Goal: Communication & Community: Ask a question

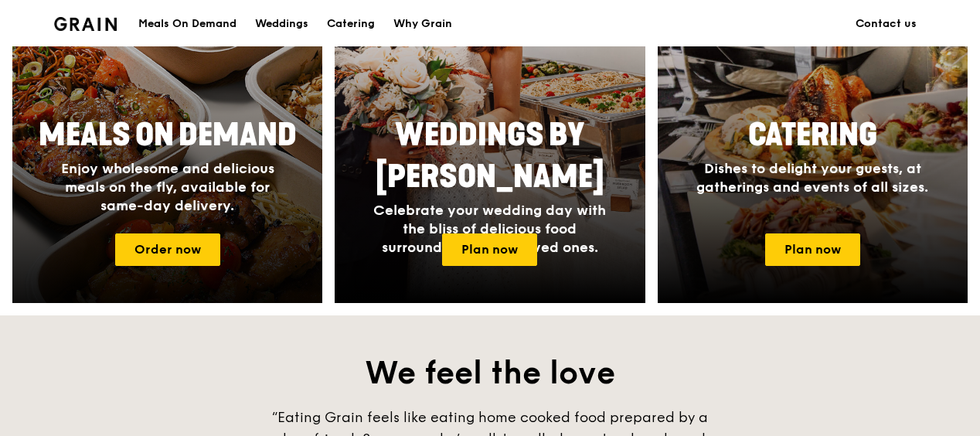
scroll to position [773, 0]
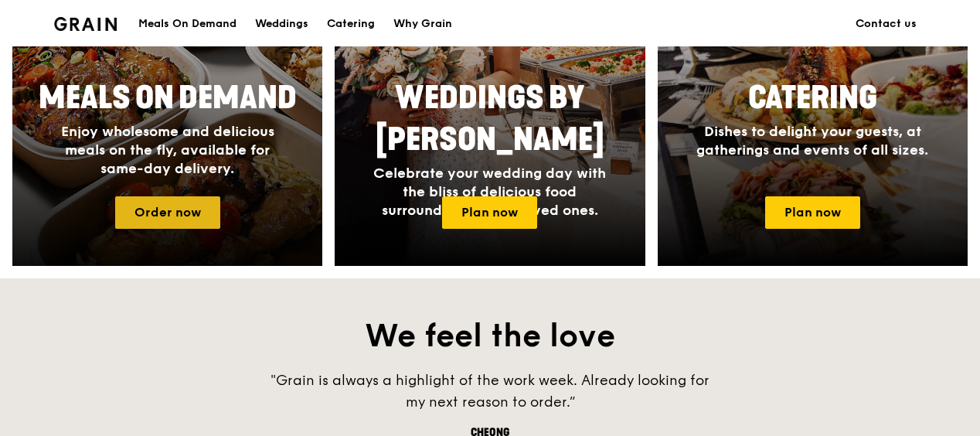
click at [152, 210] on link "Order now" at bounding box center [167, 212] width 105 height 32
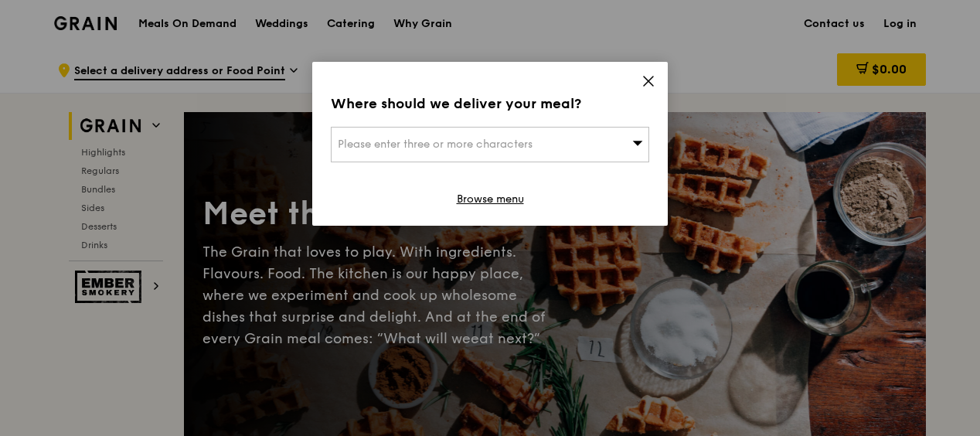
click at [630, 141] on div "Please enter three or more characters" at bounding box center [490, 145] width 318 height 36
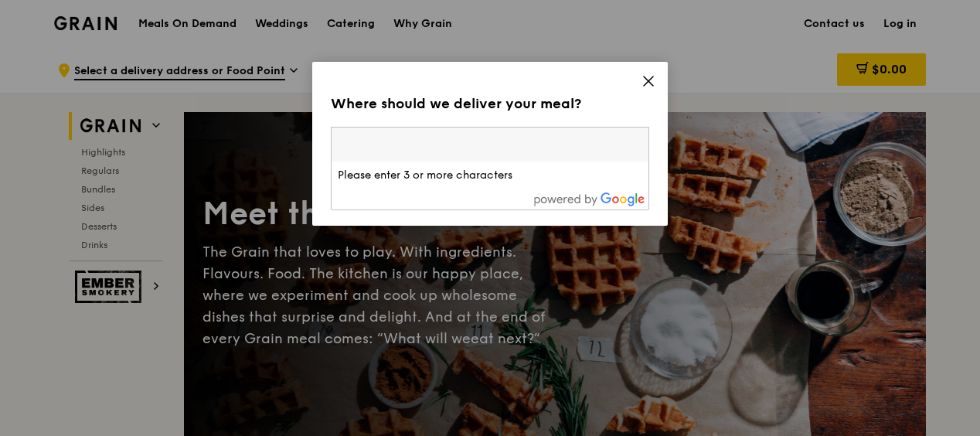
click at [560, 142] on input "search" at bounding box center [490, 145] width 317 height 34
paste input "609937"
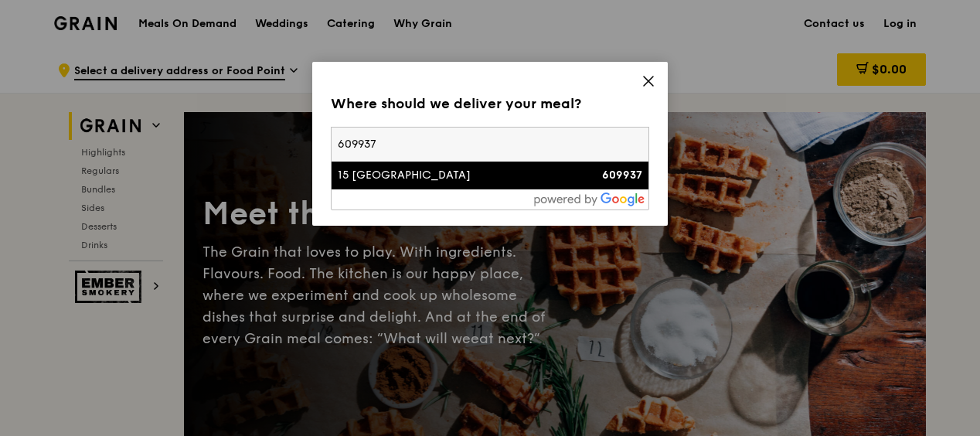
type input "609937"
click at [509, 179] on div "15 [GEOGRAPHIC_DATA]" at bounding box center [452, 175] width 229 height 15
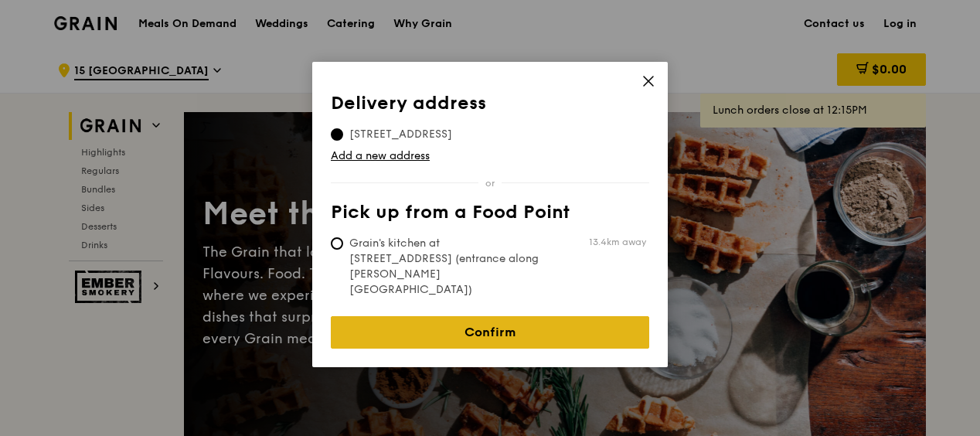
click at [490, 316] on link "Confirm" at bounding box center [490, 332] width 318 height 32
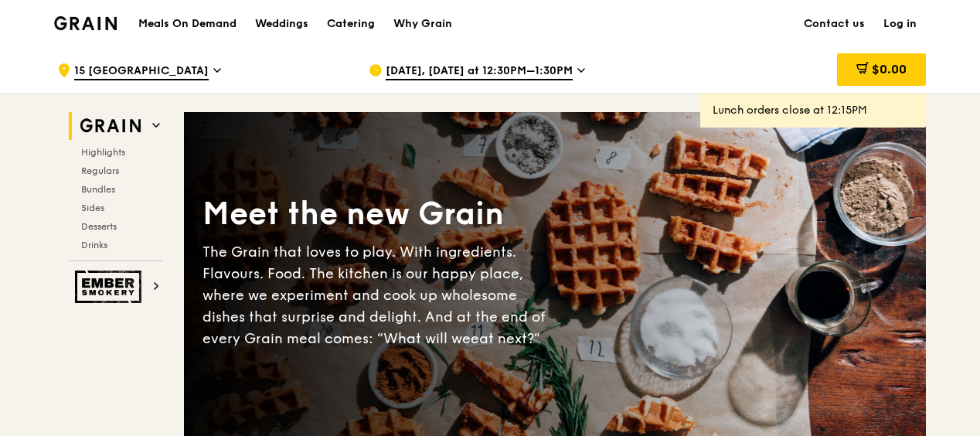
click at [579, 67] on div "[DATE], [DATE] at 12:30PM–1:30PM" at bounding box center [512, 70] width 287 height 46
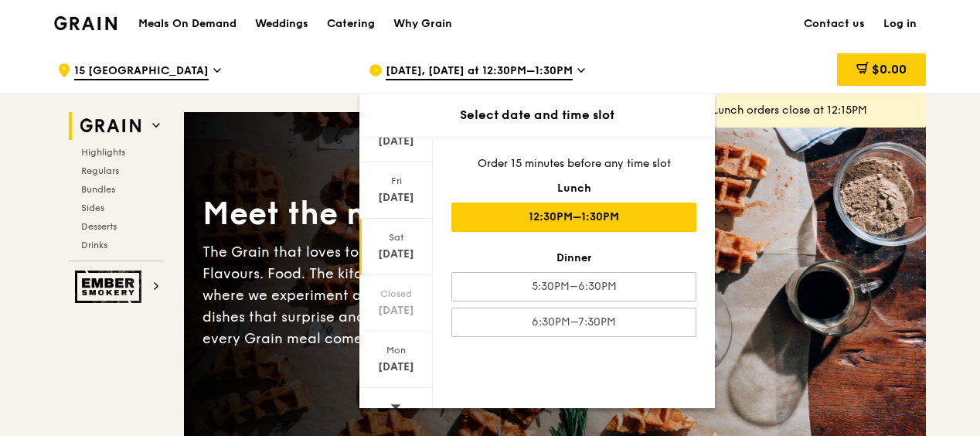
scroll to position [202, 0]
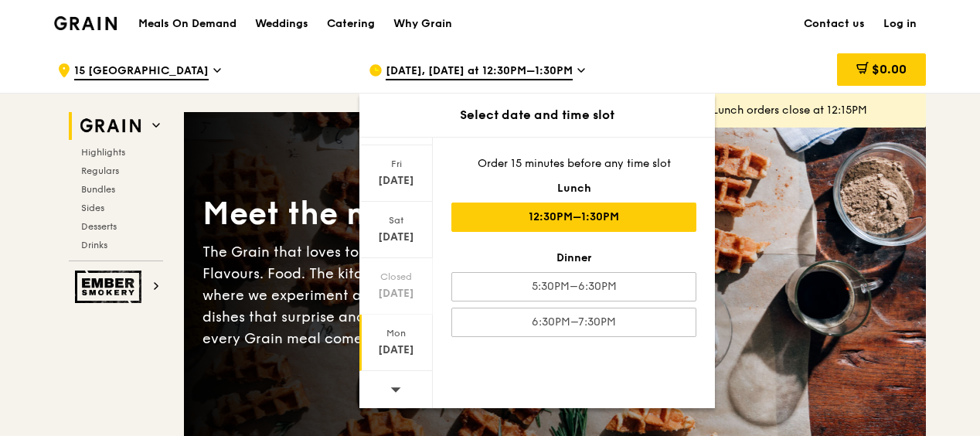
click at [393, 342] on div "[DATE]" at bounding box center [396, 349] width 69 height 15
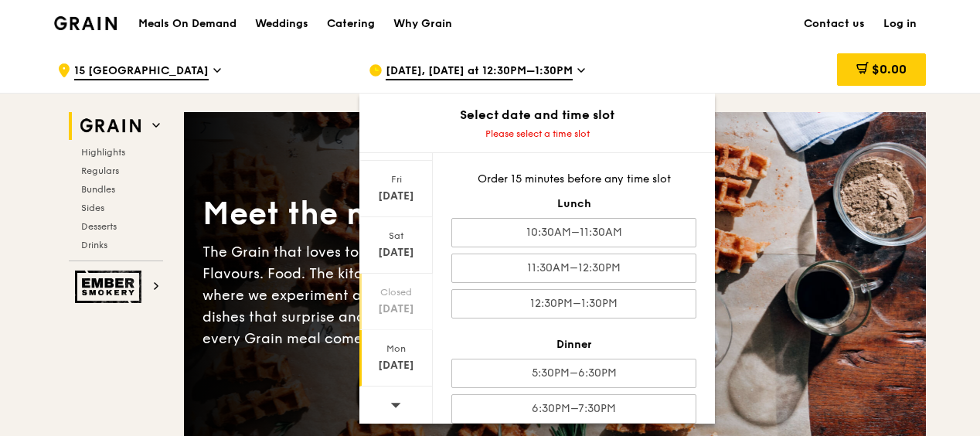
scroll to position [77, 0]
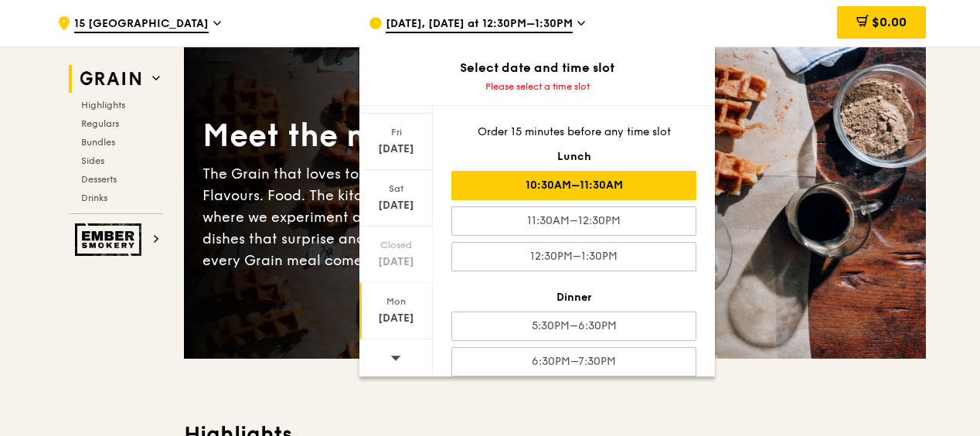
click at [619, 186] on div "10:30AM–11:30AM" at bounding box center [573, 185] width 245 height 29
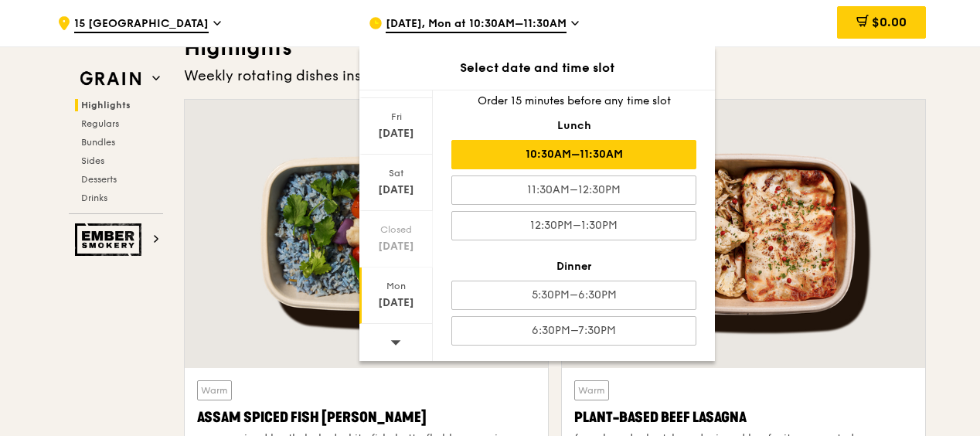
scroll to position [0, 0]
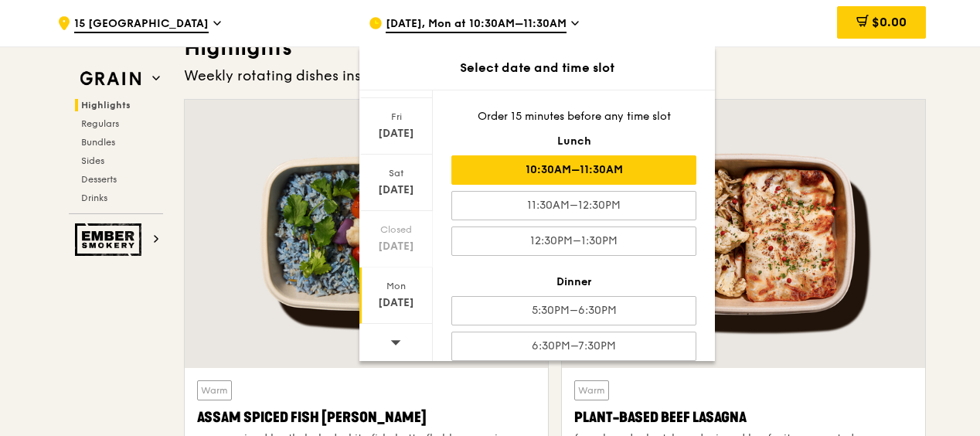
click at [773, 29] on div "$0.00" at bounding box center [801, 23] width 249 height 46
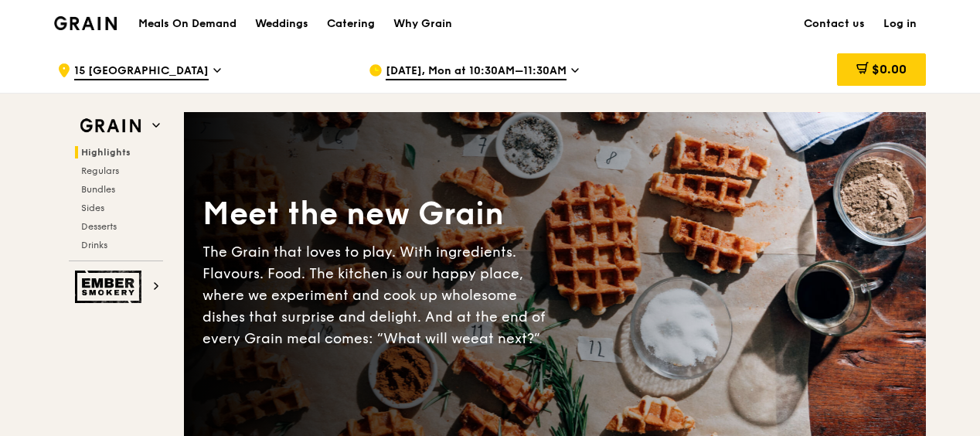
click at [898, 21] on link "Log in" at bounding box center [900, 24] width 52 height 46
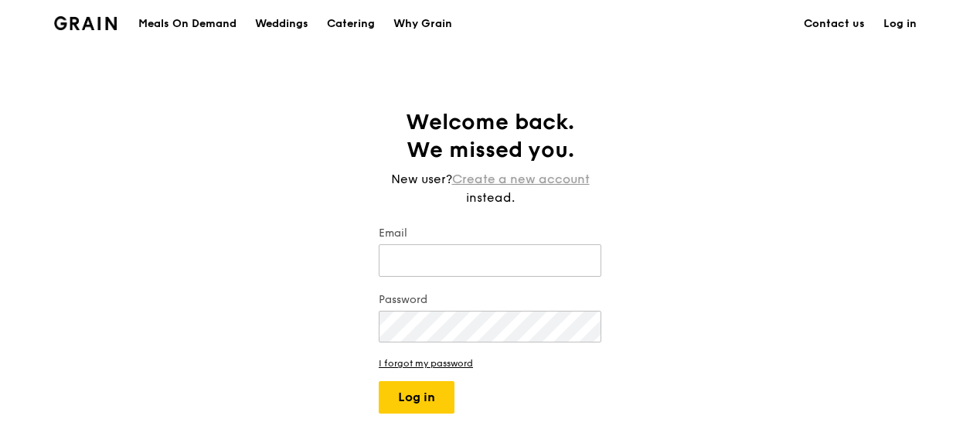
click at [569, 182] on link "Create a new account" at bounding box center [521, 179] width 138 height 19
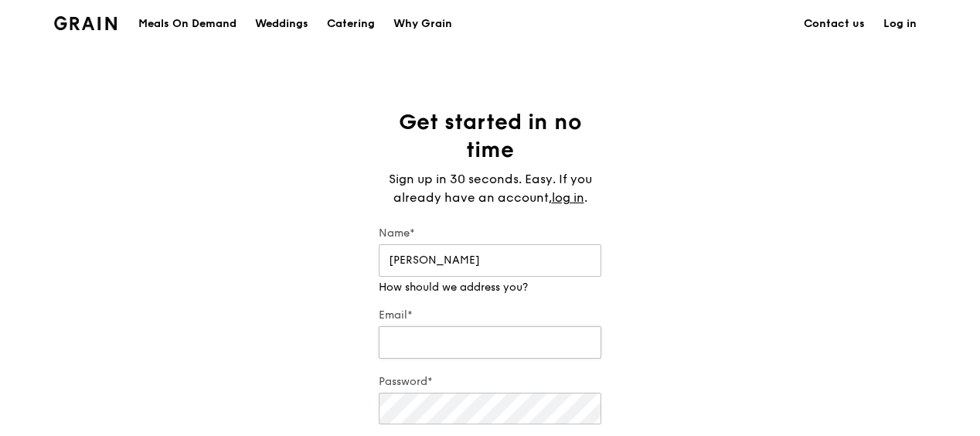
type input "[PERSON_NAME]"
click at [395, 342] on div "Email*" at bounding box center [490, 335] width 223 height 54
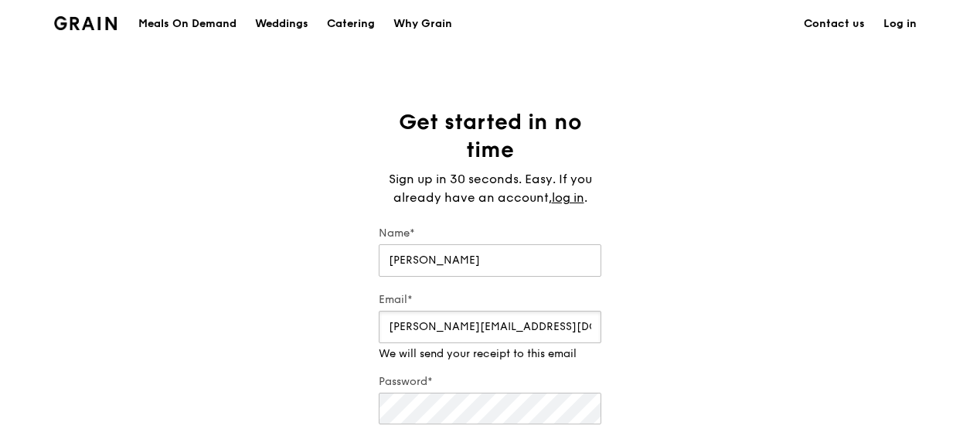
type input "[PERSON_NAME][EMAIL_ADDRESS][DOMAIN_NAME]"
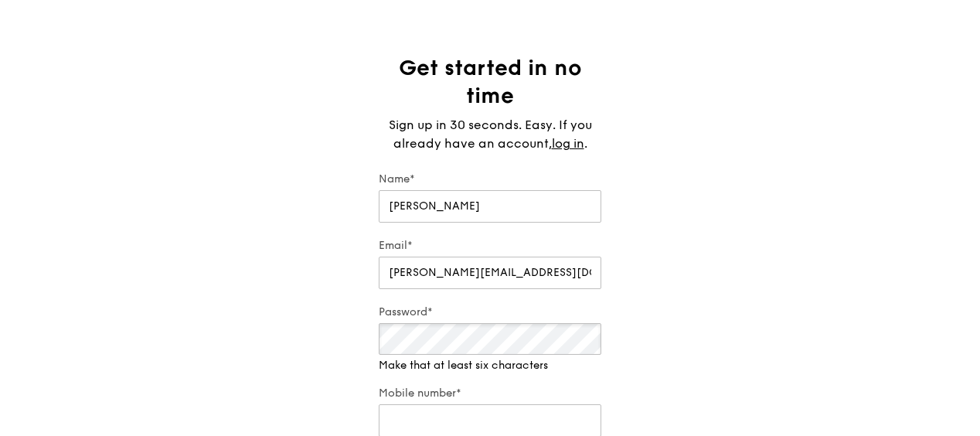
scroll to position [77, 0]
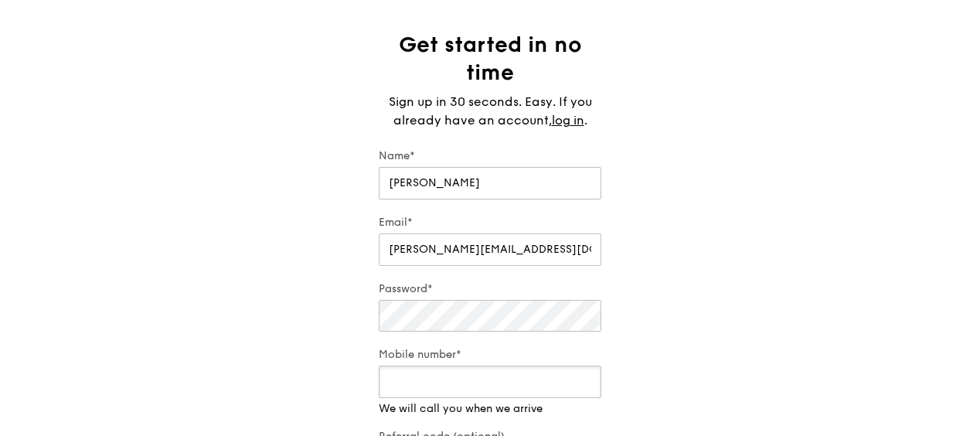
click at [478, 398] on div "Mobile number* We will call you when we arrive" at bounding box center [490, 382] width 223 height 70
click at [696, 365] on div "Get started in no time Sign up in 30 seconds. Easy. If you already have an acco…" at bounding box center [490, 272] width 980 height 482
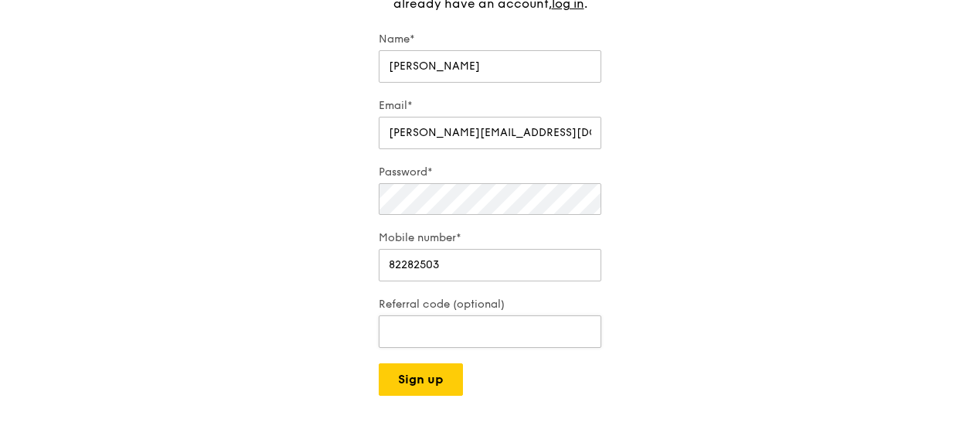
scroll to position [195, 0]
click at [427, 379] on button "Sign up" at bounding box center [421, 379] width 84 height 32
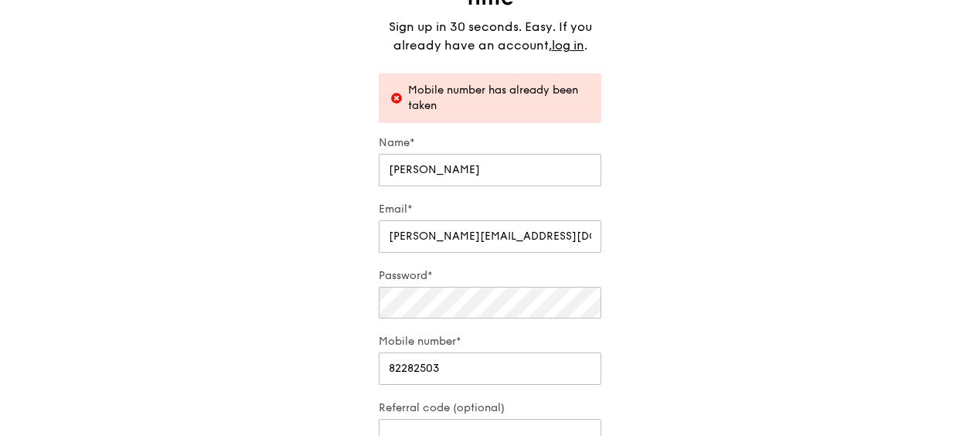
scroll to position [149, 0]
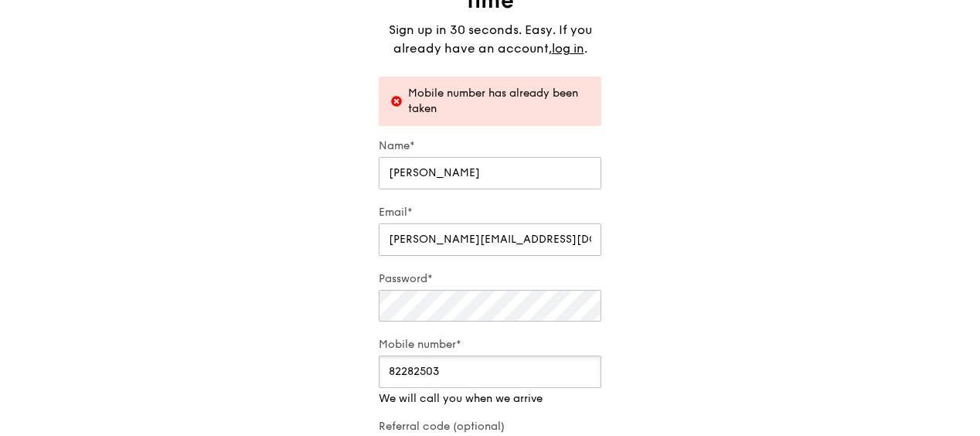
drag, startPoint x: 469, startPoint y: 356, endPoint x: 350, endPoint y: 363, distance: 119.2
click at [350, 363] on div "Get started in no time Sign up in 30 seconds. Easy. If you already have an acco…" at bounding box center [490, 238] width 980 height 559
type input "93248613"
click at [801, 317] on div "Get started in no time Sign up in 30 seconds. Easy. If you already have an acco…" at bounding box center [490, 230] width 980 height 543
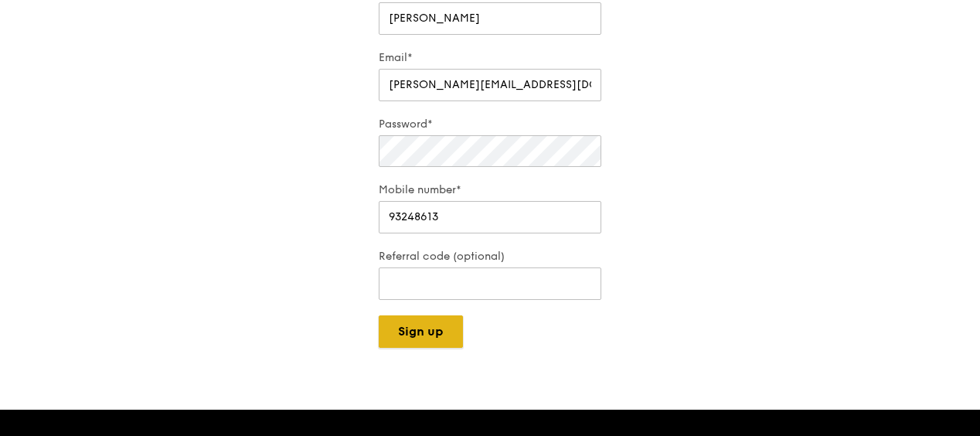
click at [410, 323] on button "Sign up" at bounding box center [421, 331] width 84 height 32
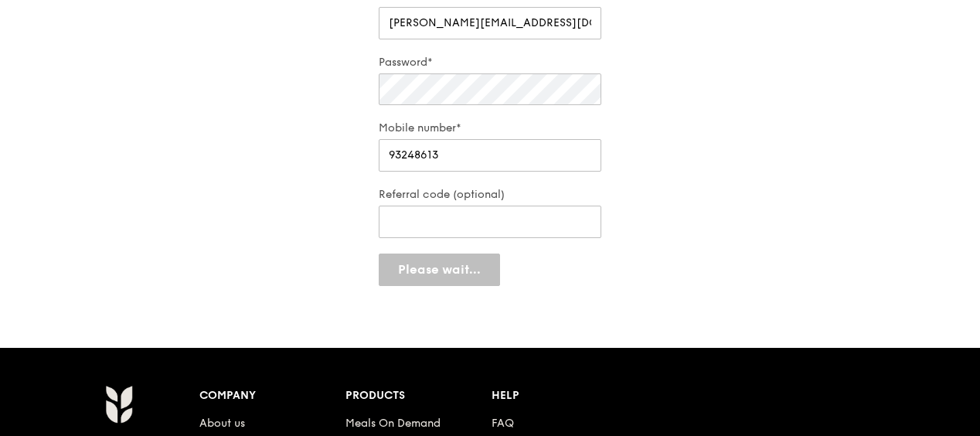
scroll to position [242, 0]
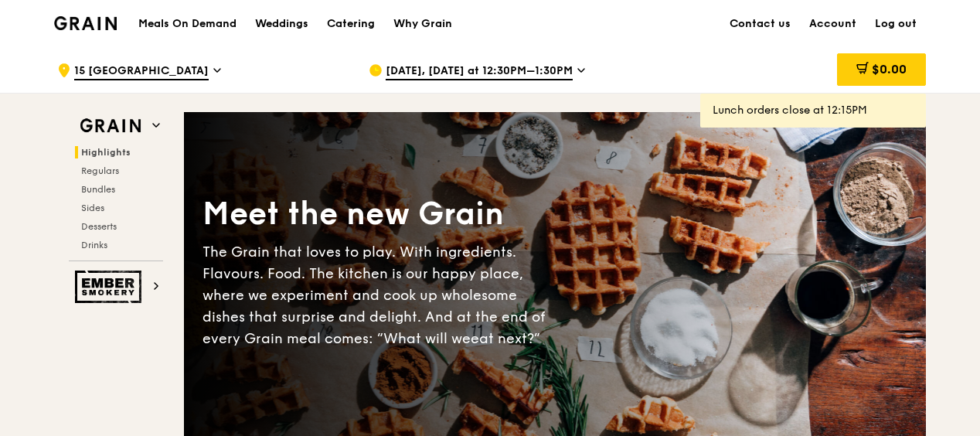
click at [577, 70] on icon at bounding box center [581, 70] width 8 height 14
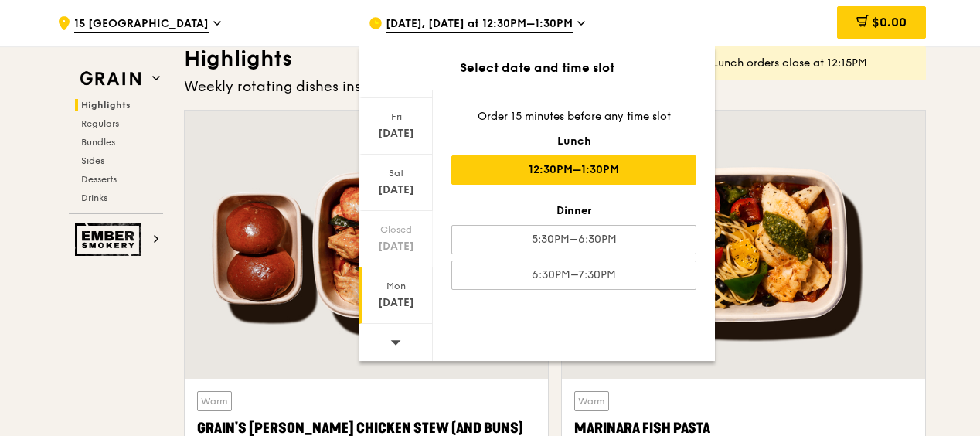
scroll to position [541, 0]
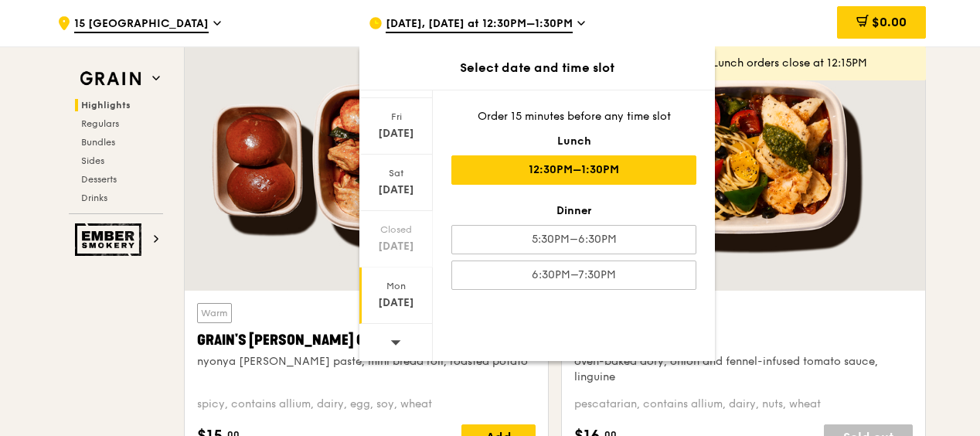
click at [401, 295] on div "[DATE]" at bounding box center [396, 302] width 69 height 15
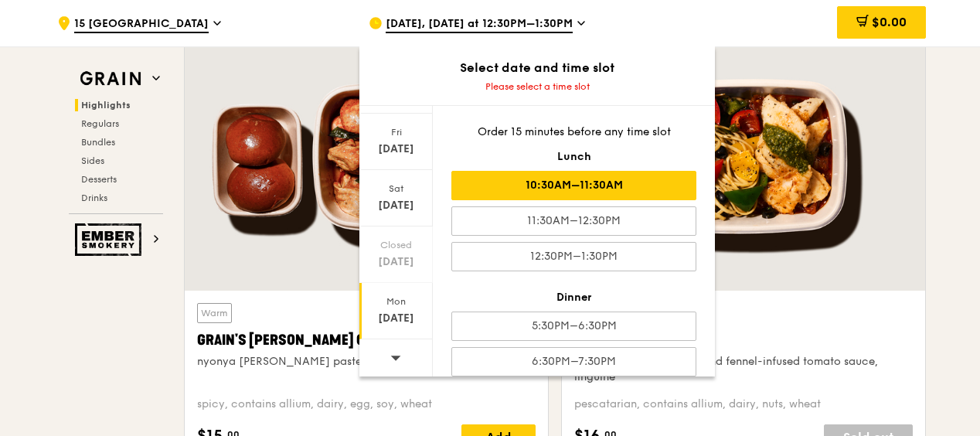
click at [627, 182] on div "10:30AM–11:30AM" at bounding box center [573, 185] width 245 height 29
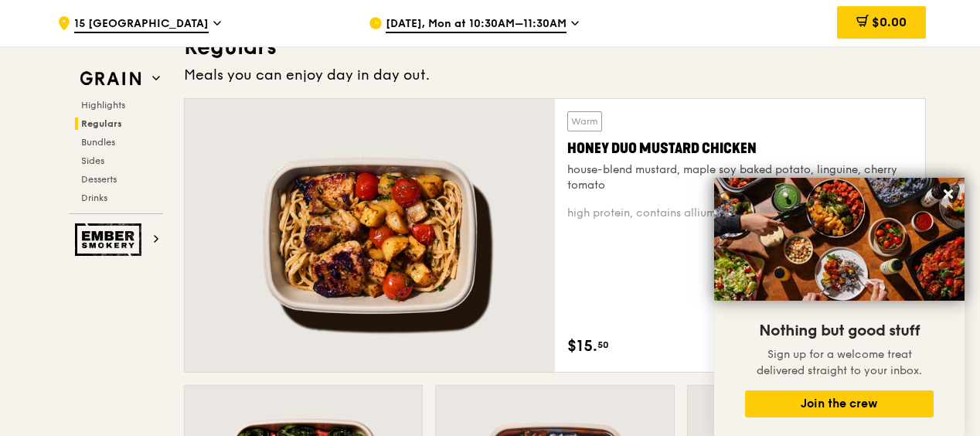
scroll to position [1082, 0]
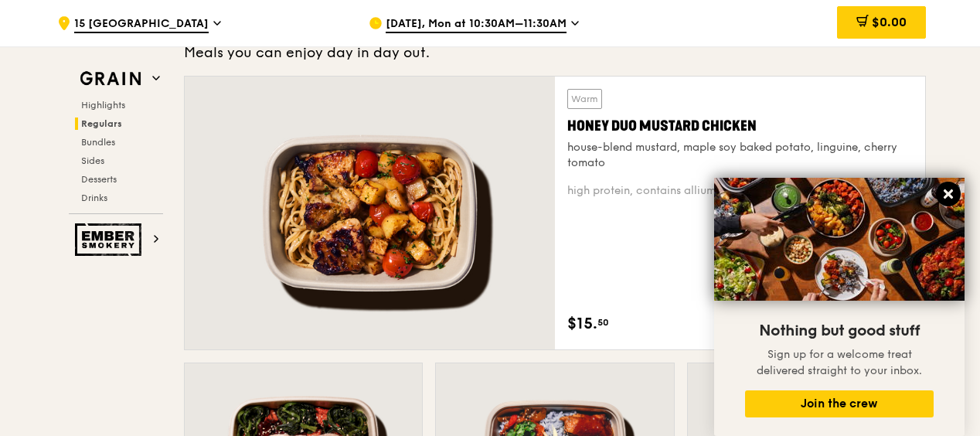
click at [947, 192] on icon at bounding box center [948, 193] width 9 height 9
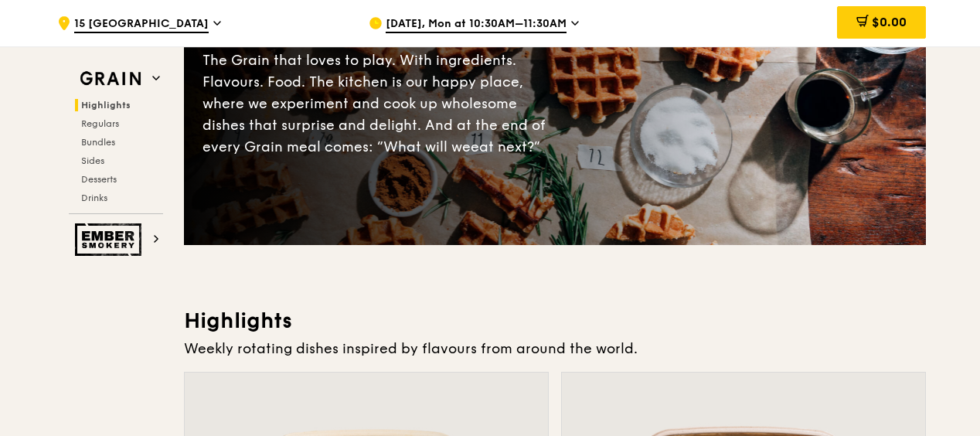
scroll to position [0, 0]
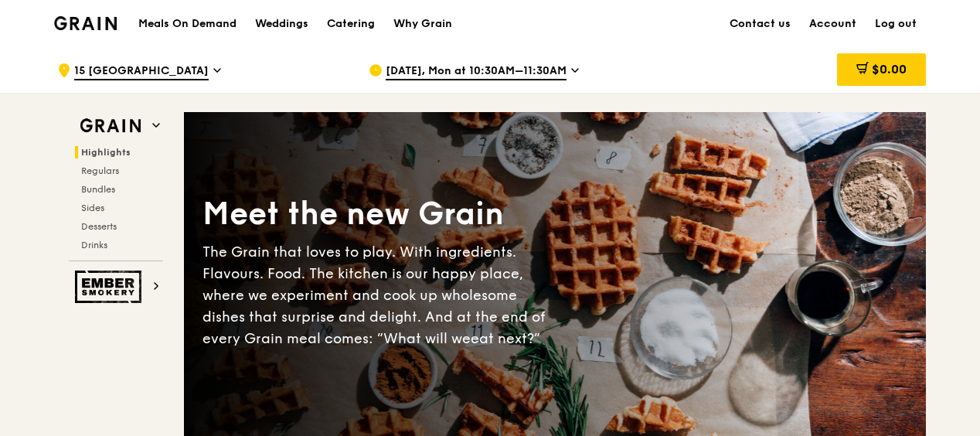
click at [833, 22] on link "Account" at bounding box center [833, 24] width 66 height 46
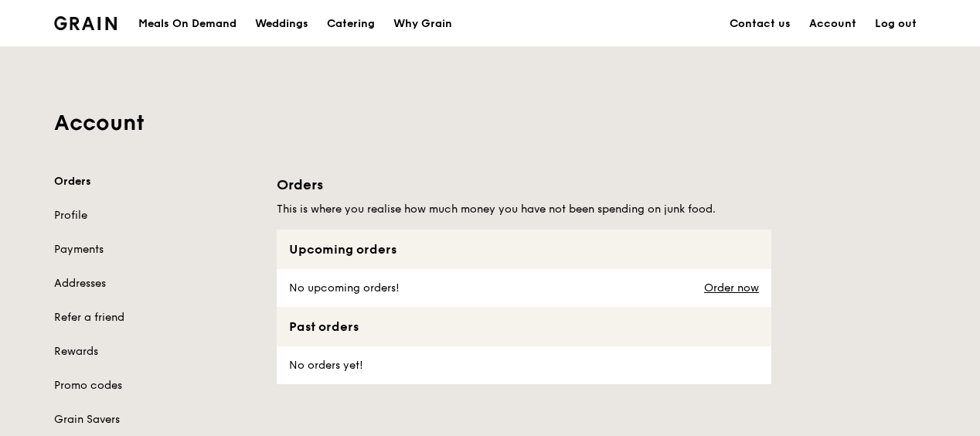
scroll to position [77, 0]
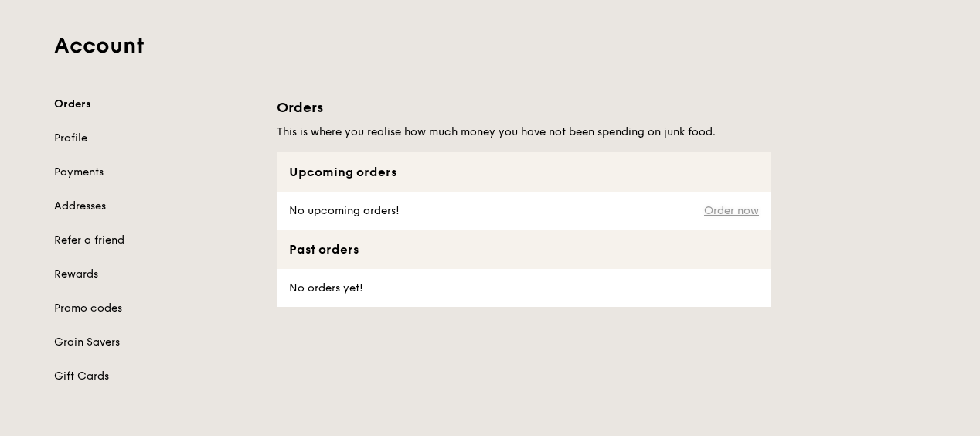
click at [730, 209] on link "Order now" at bounding box center [731, 211] width 55 height 12
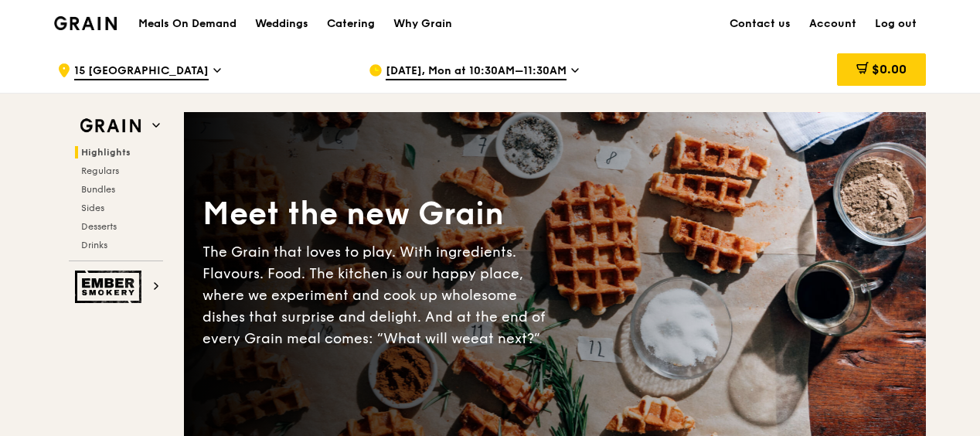
click at [94, 23] on img at bounding box center [85, 23] width 63 height 14
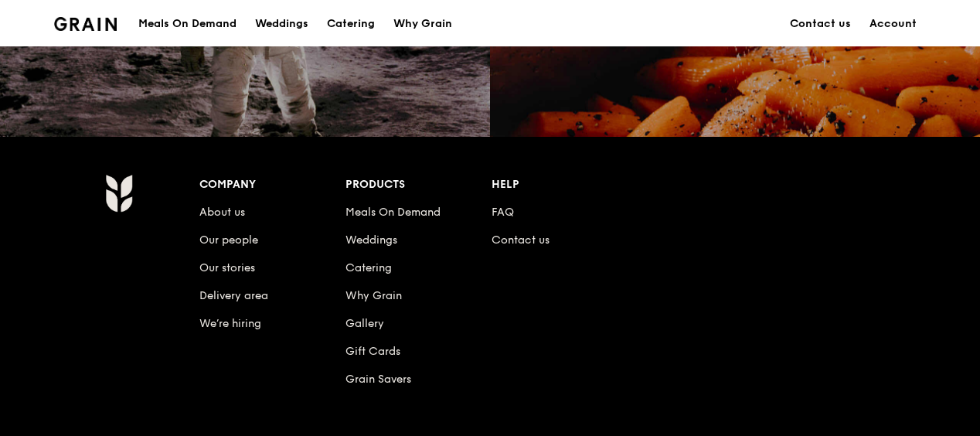
scroll to position [1546, 0]
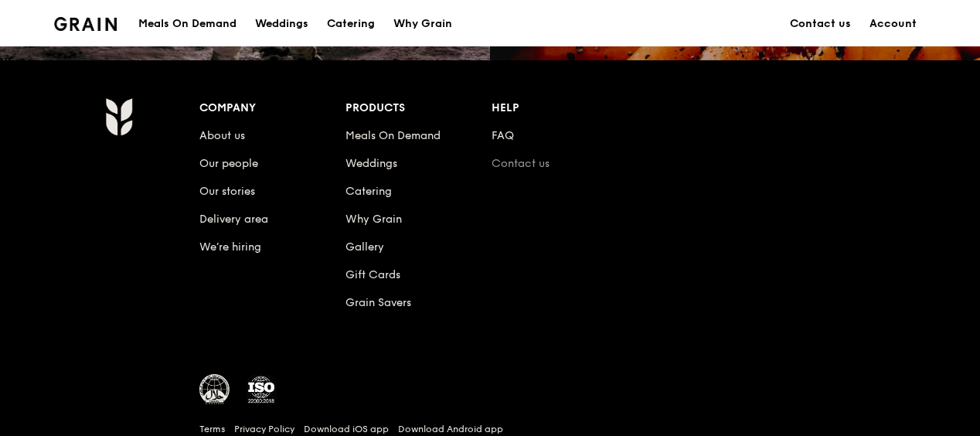
click at [526, 158] on link "Contact us" at bounding box center [521, 163] width 58 height 13
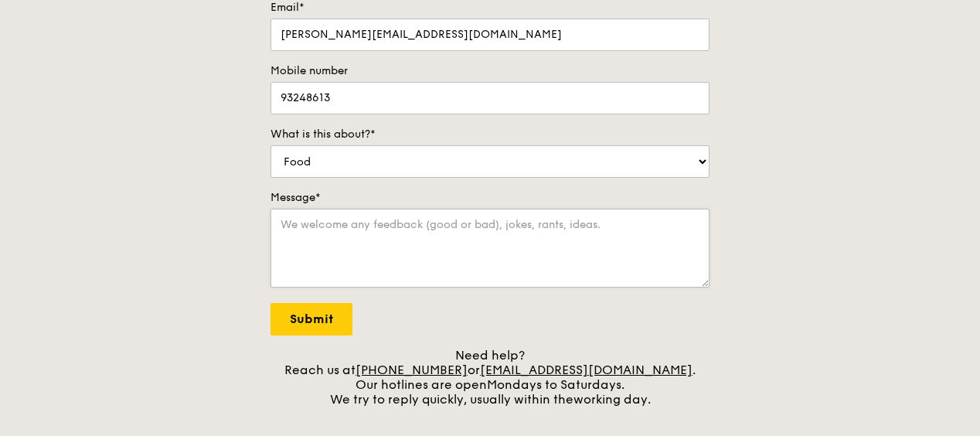
scroll to position [309, 0]
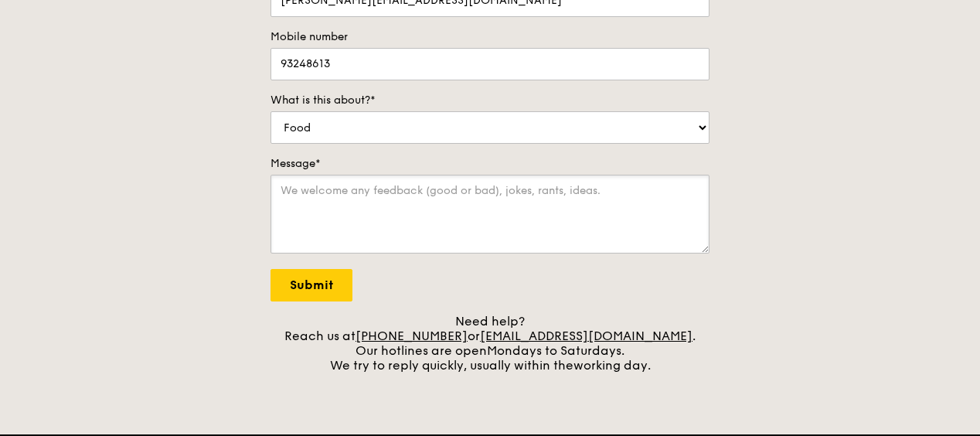
click at [436, 198] on textarea "Message*" at bounding box center [490, 214] width 439 height 79
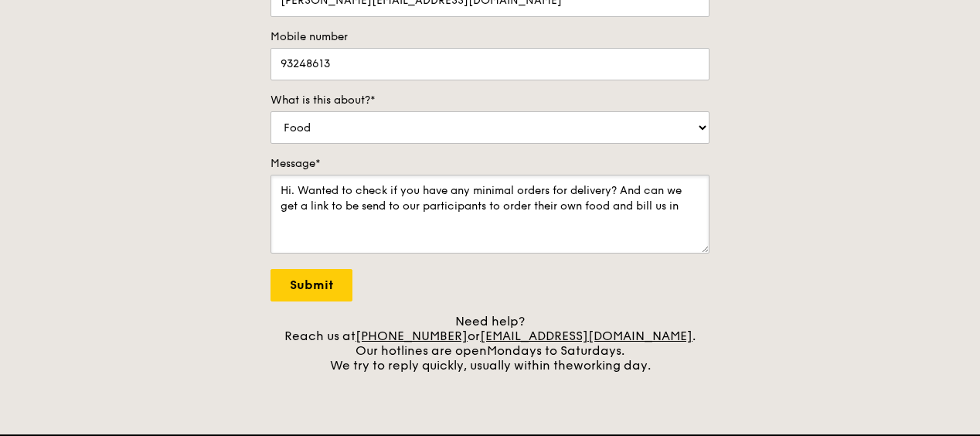
click at [587, 205] on textarea "Hi. Wanted to check if you have any minimal orders for delivery? And can we get…" at bounding box center [490, 214] width 439 height 79
click at [366, 220] on textarea "Hi. Wanted to check if you have any minimal orders for delivery? And can we get…" at bounding box center [490, 214] width 439 height 79
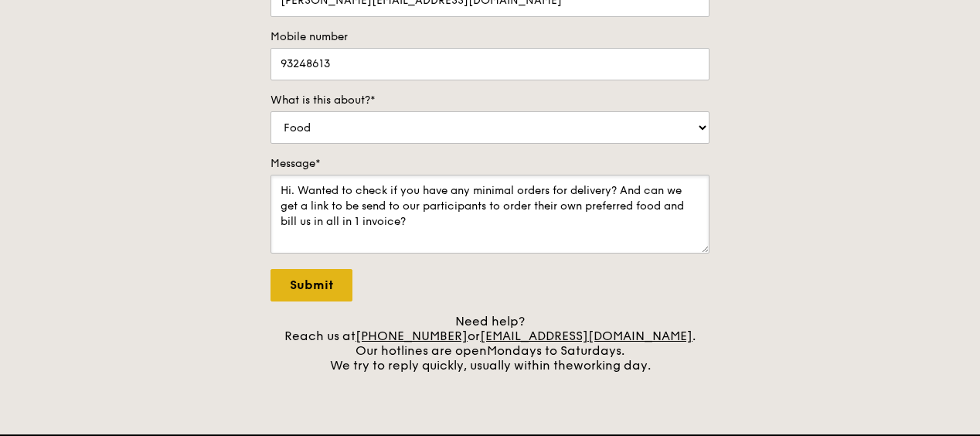
type textarea "Hi. Wanted to check if you have any minimal orders for delivery? And can we get…"
click at [324, 291] on input "Submit" at bounding box center [312, 285] width 82 height 32
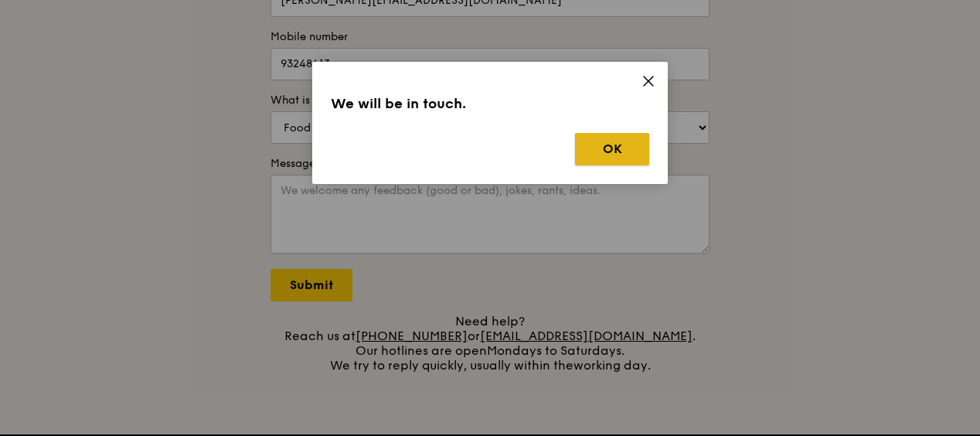
click at [610, 145] on button "OK" at bounding box center [612, 149] width 74 height 32
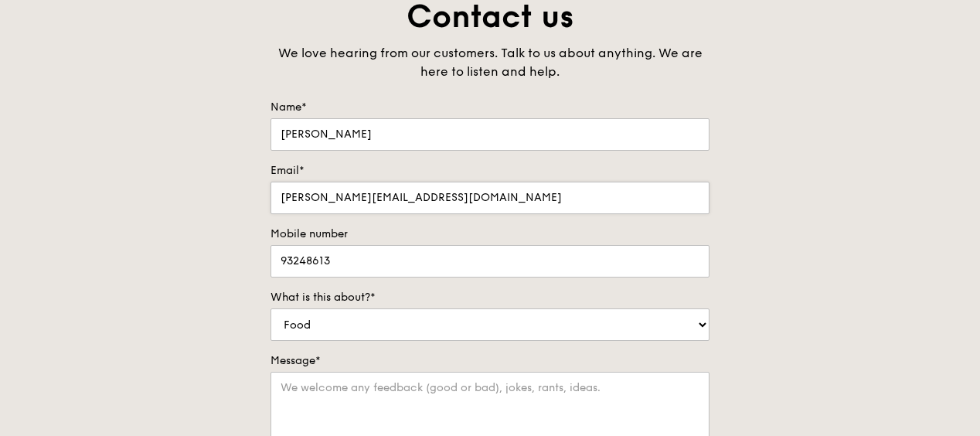
scroll to position [0, 0]
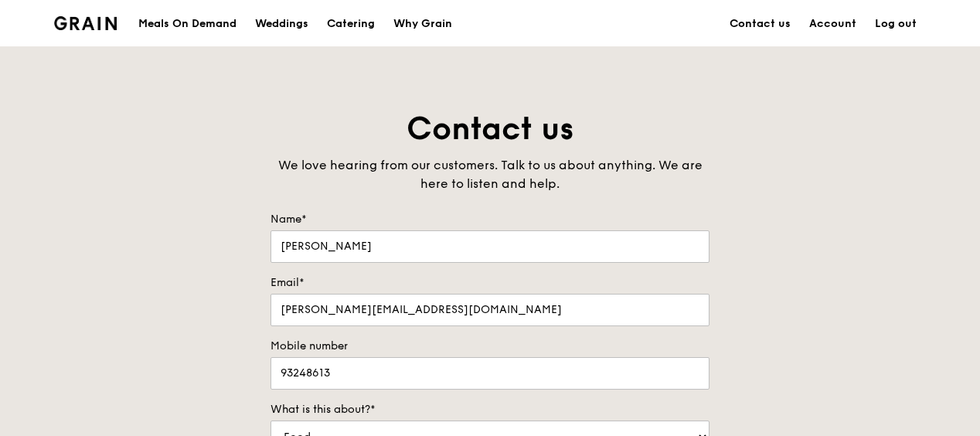
click at [186, 22] on div "Meals On Demand" at bounding box center [187, 24] width 98 height 46
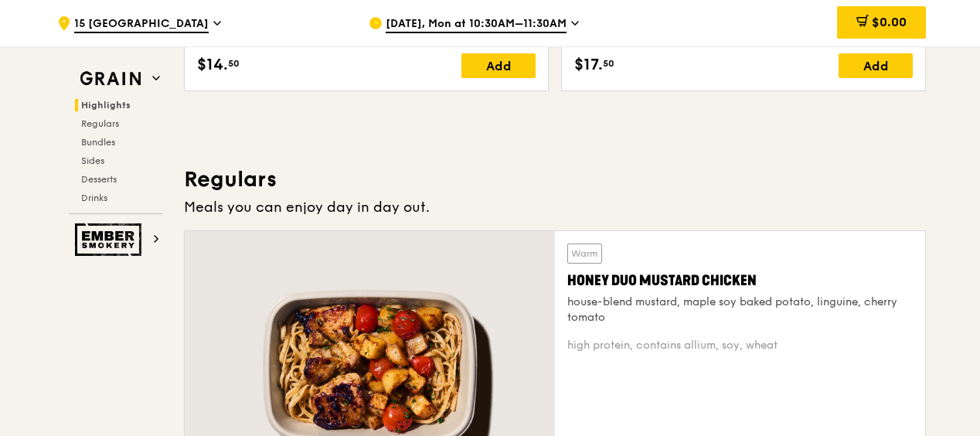
scroll to position [1005, 0]
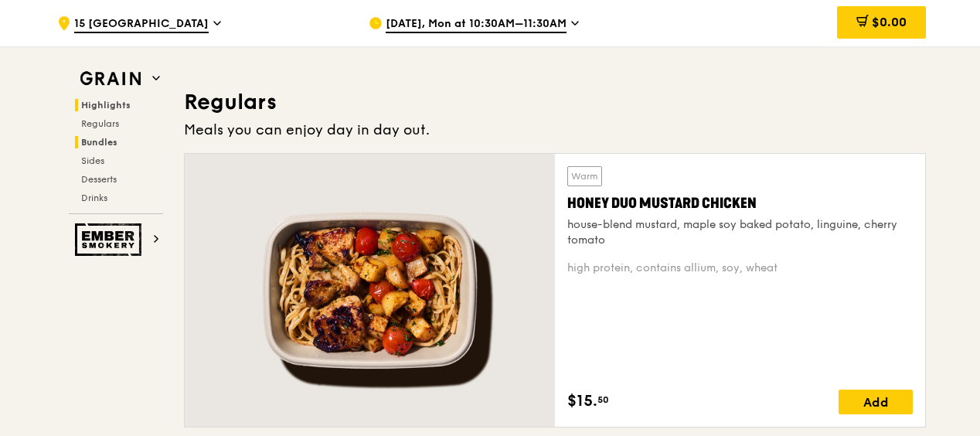
click at [100, 139] on span "Bundles" at bounding box center [99, 142] width 36 height 11
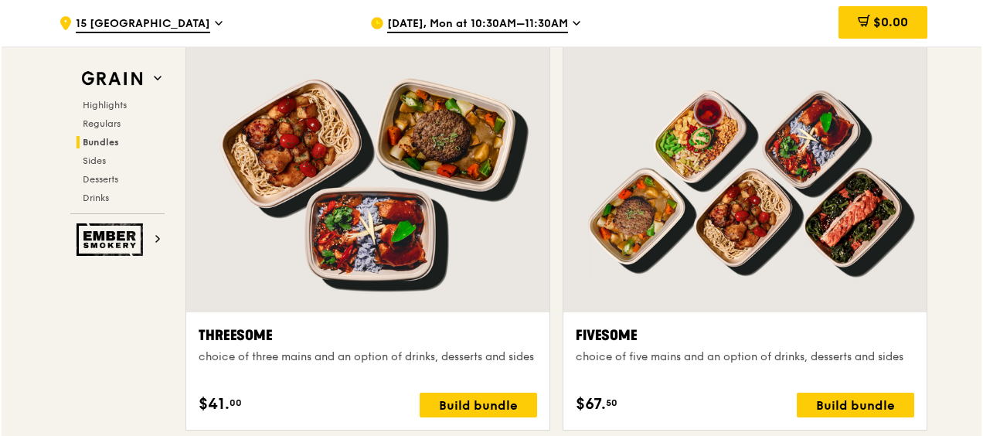
scroll to position [2708, 0]
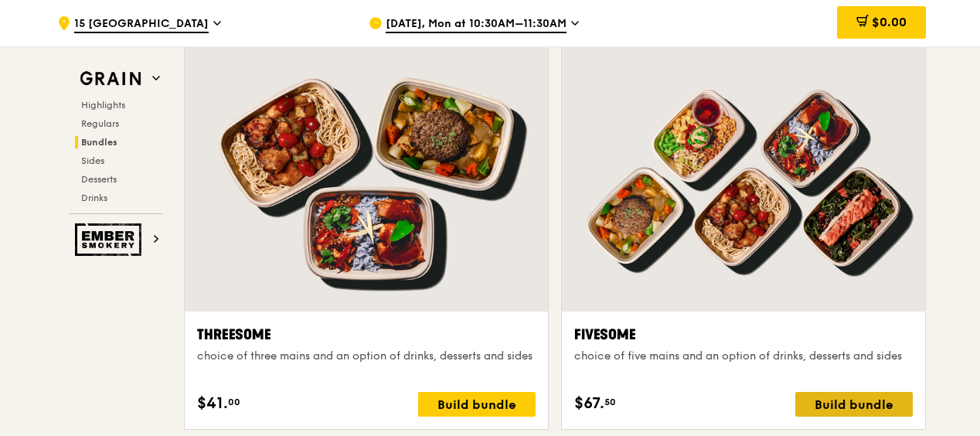
click at [891, 400] on div "Build bundle" at bounding box center [853, 404] width 117 height 25
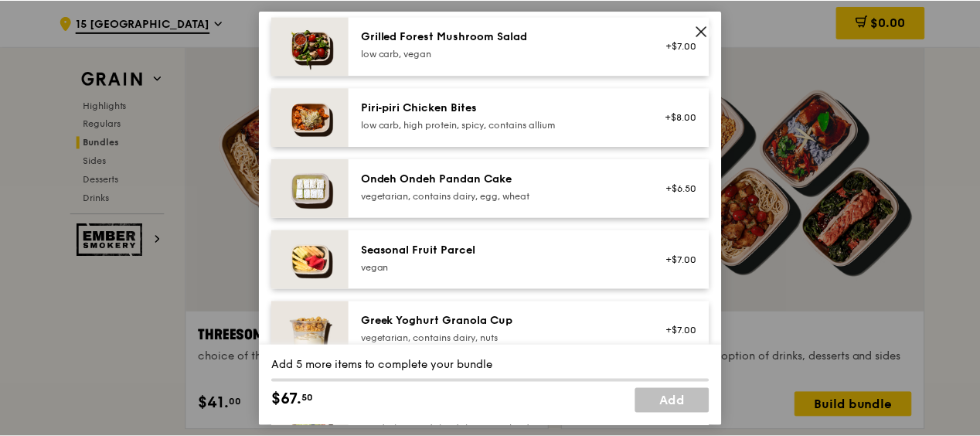
scroll to position [1163, 0]
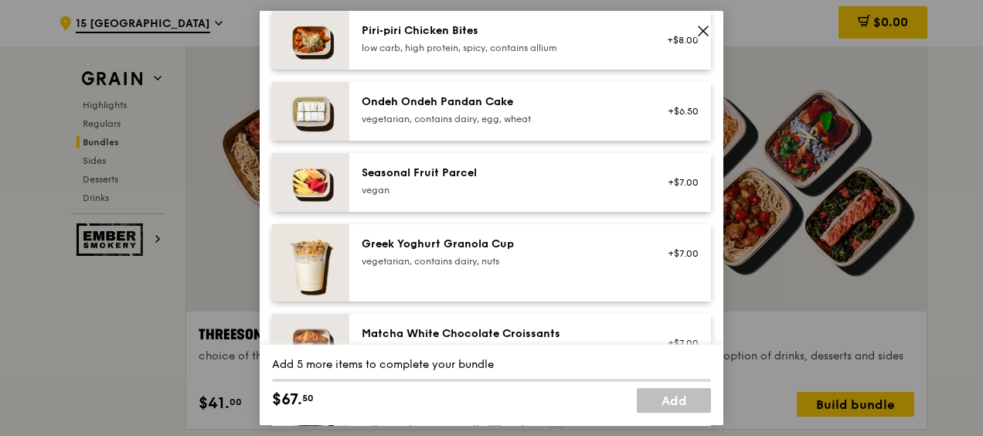
click at [707, 32] on icon at bounding box center [703, 31] width 14 height 14
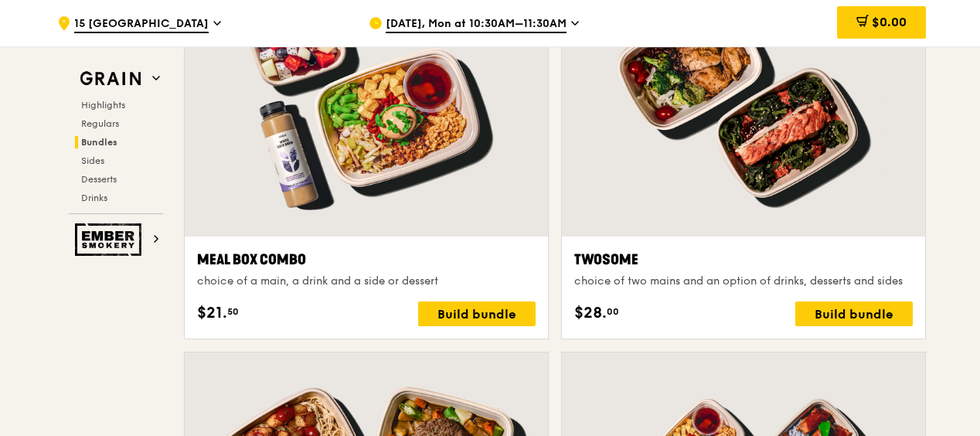
scroll to position [2321, 0]
